Goal: Go to known website: Access a specific website the user already knows

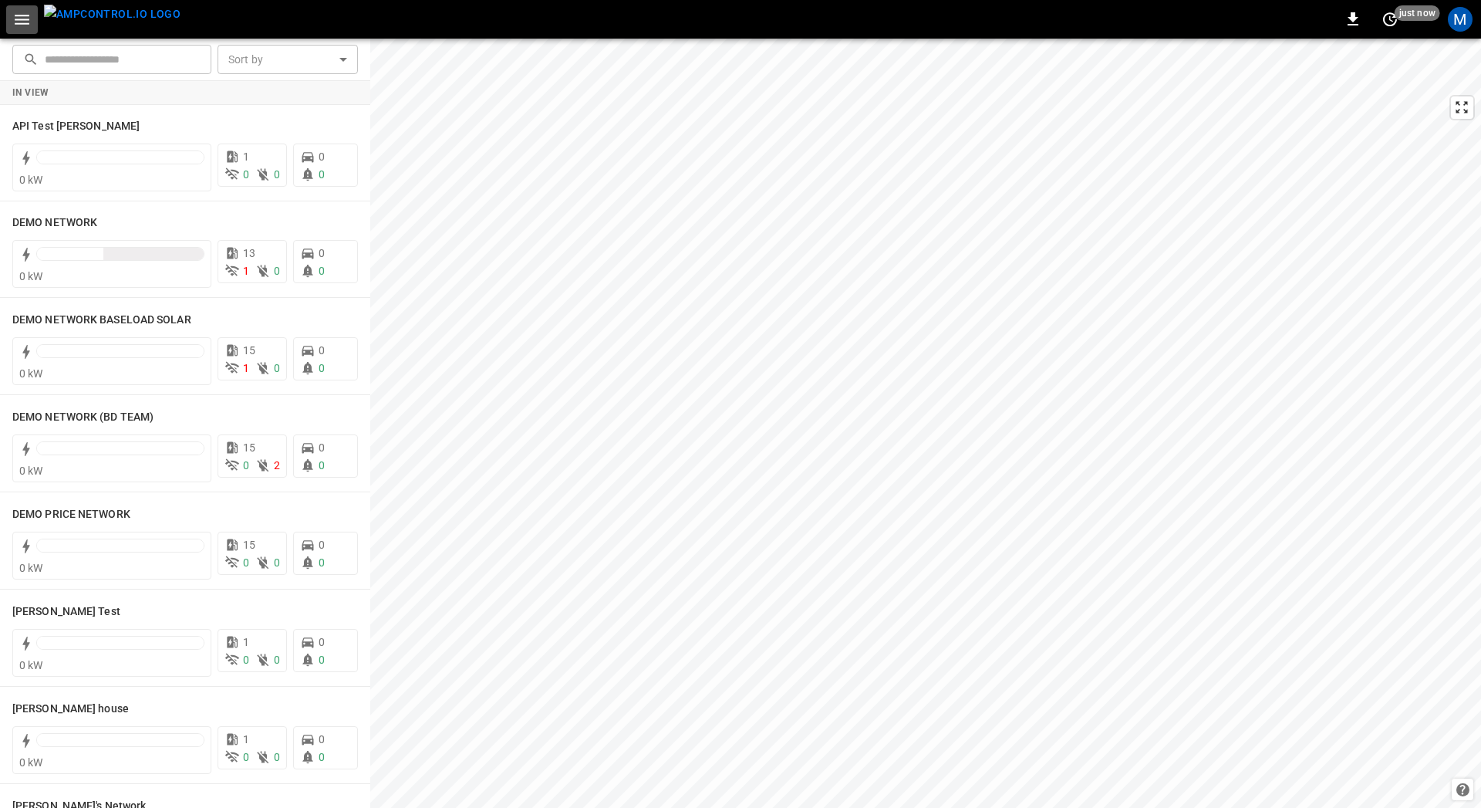
click at [27, 24] on icon "button" at bounding box center [22, 20] width 15 height 10
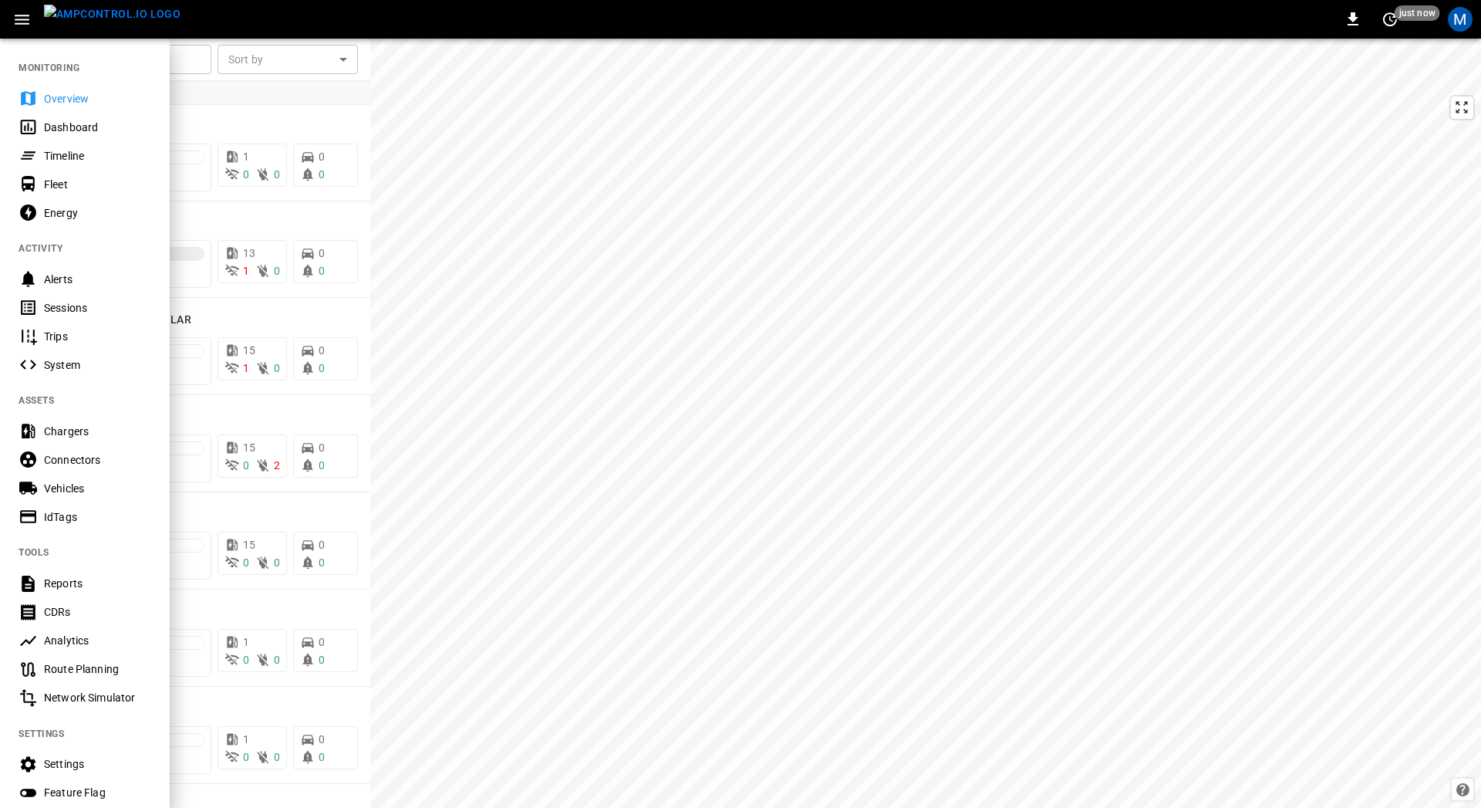
scroll to position [183, 0]
